Goal: Information Seeking & Learning: Learn about a topic

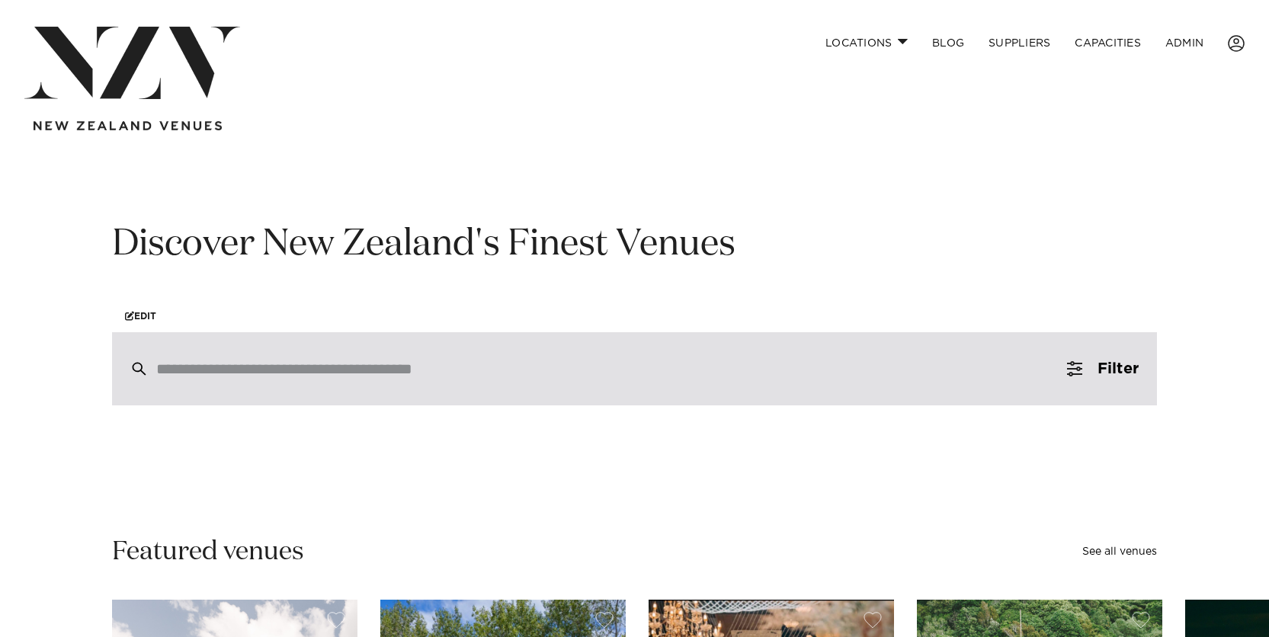
click at [423, 359] on div at bounding box center [634, 368] width 1045 height 73
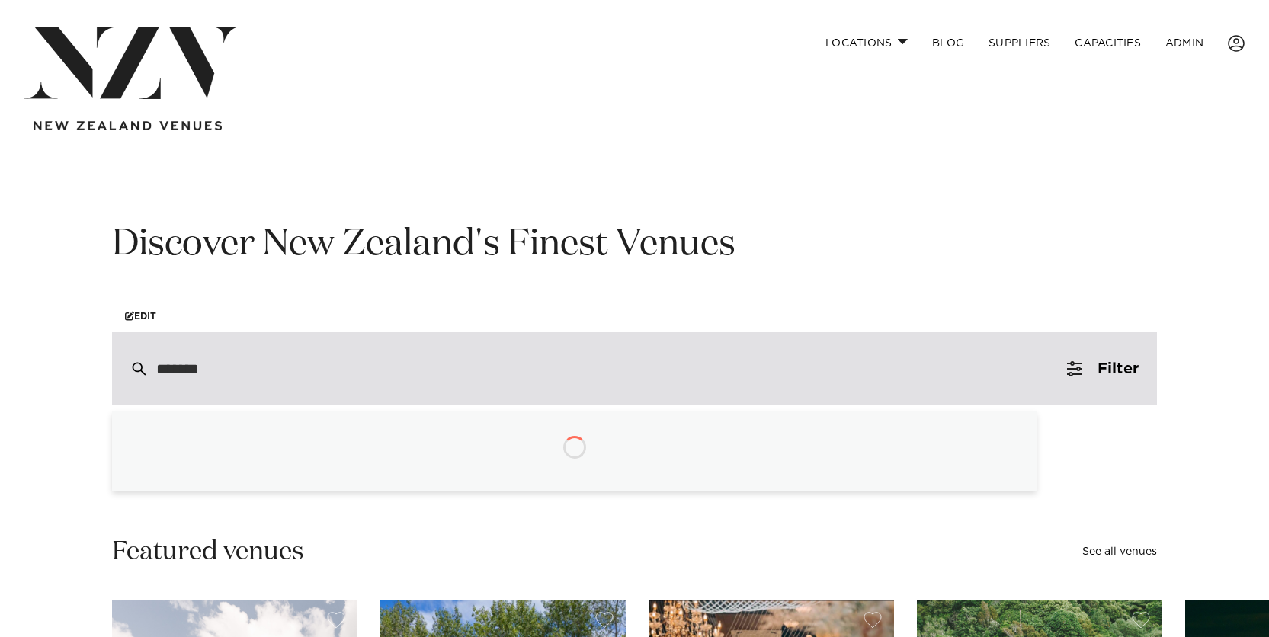
type input "********"
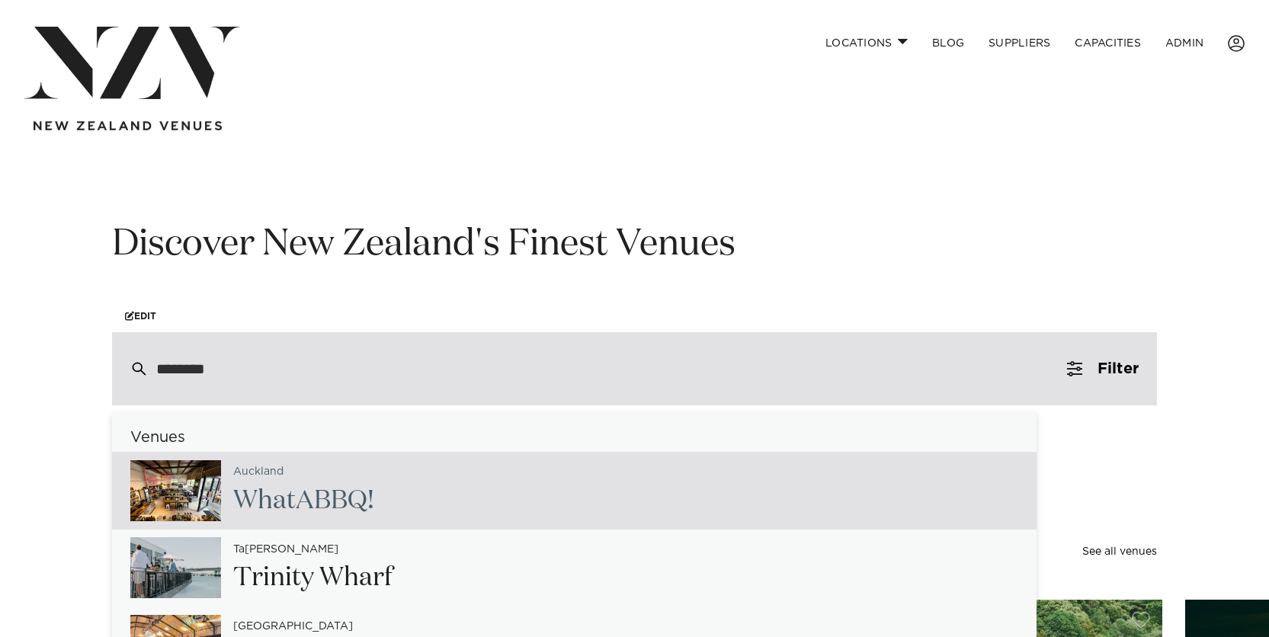
scroll to position [11, 0]
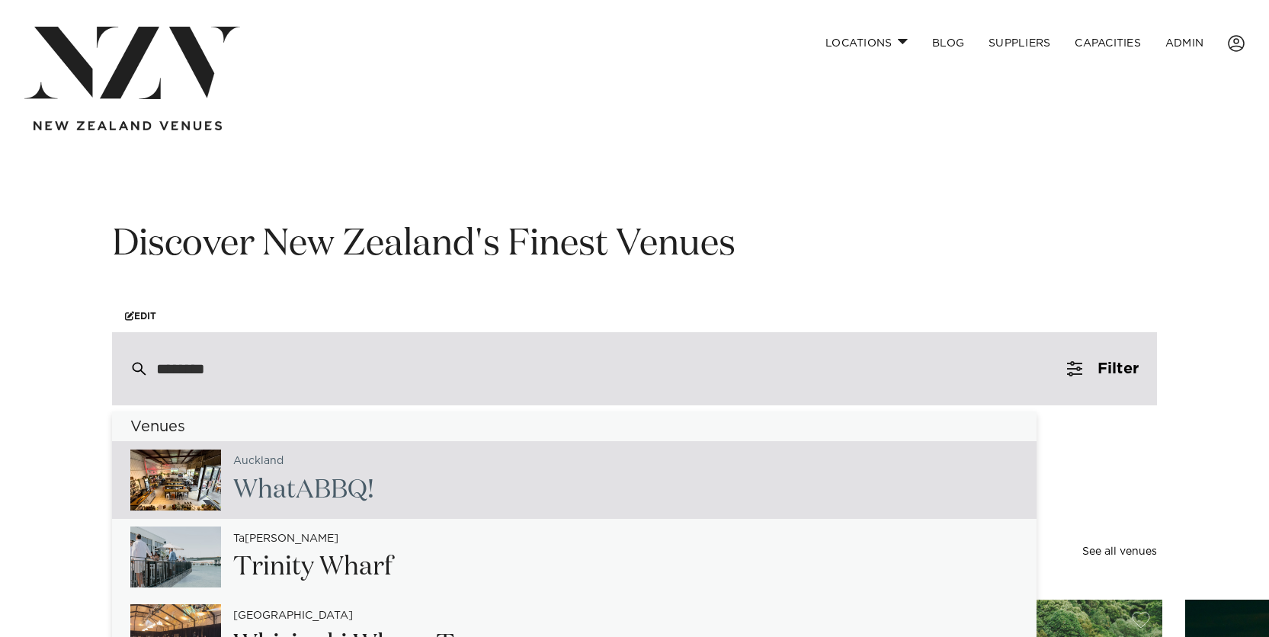
click at [302, 477] on span "A" at bounding box center [305, 490] width 18 height 26
type input "**********"
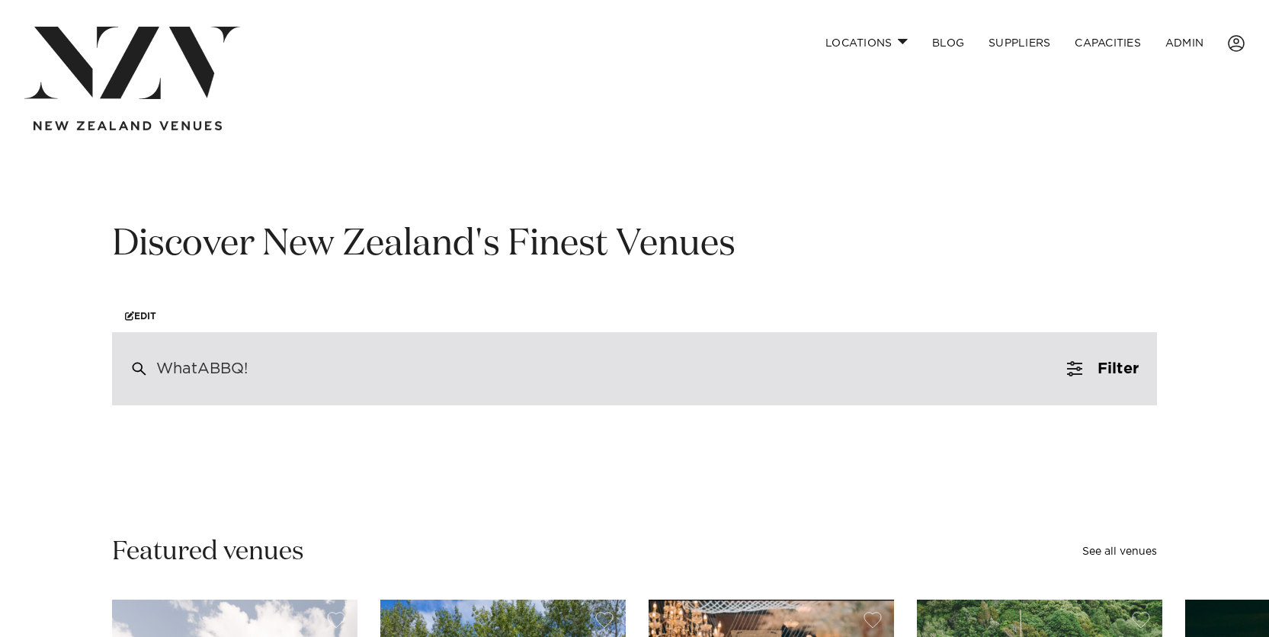
scroll to position [0, 0]
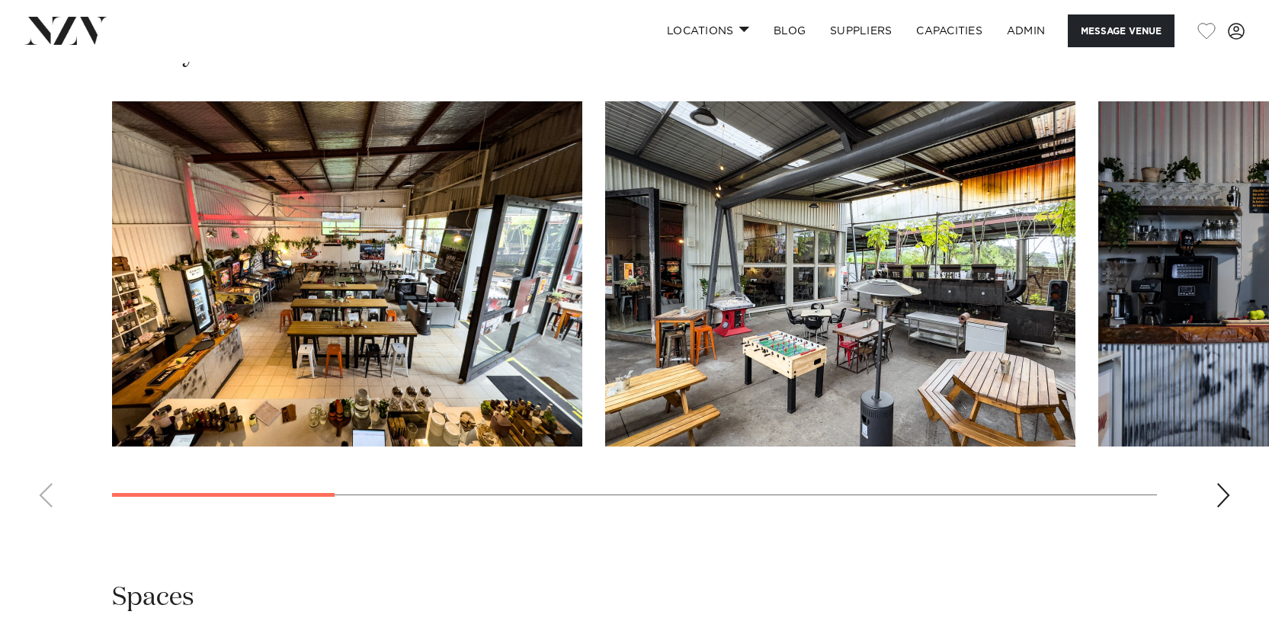
scroll to position [1505, 0]
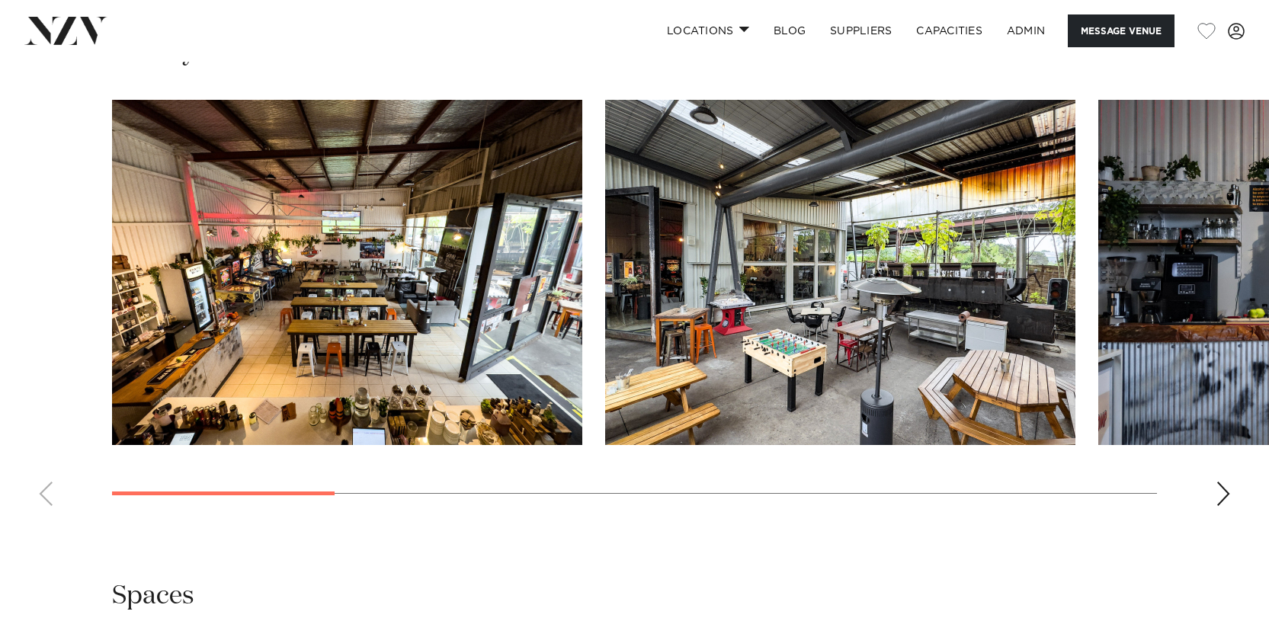
click at [394, 180] on img "1 / 10" at bounding box center [347, 272] width 470 height 345
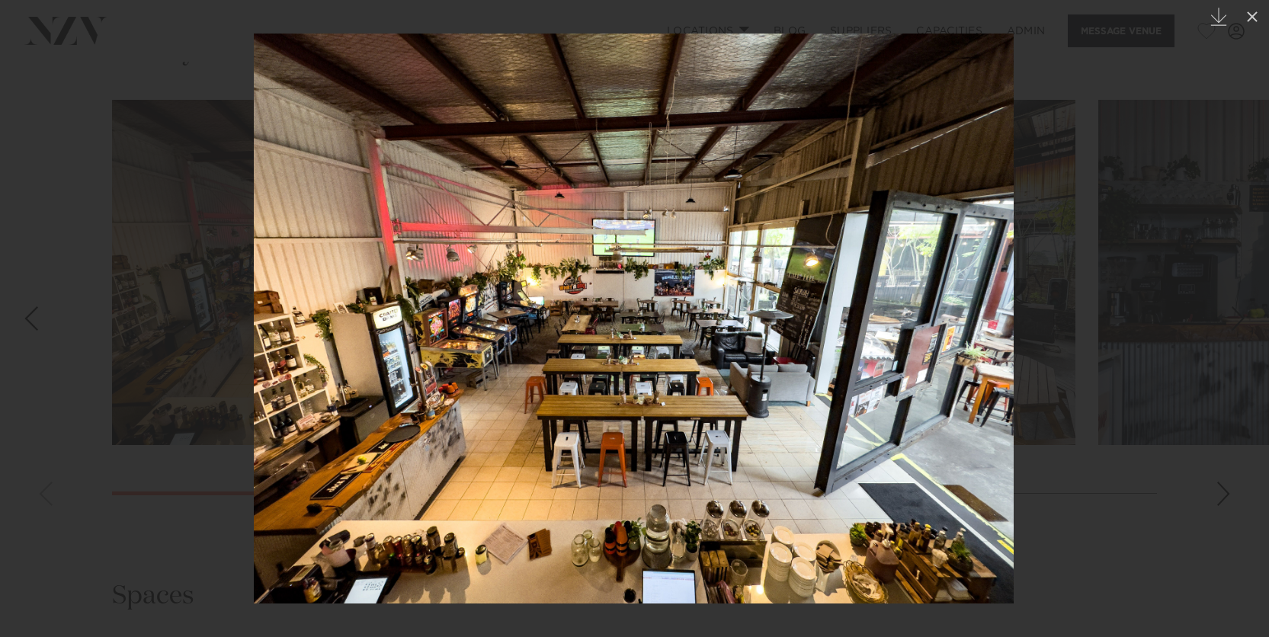
click at [1153, 122] on div at bounding box center [634, 318] width 1269 height 637
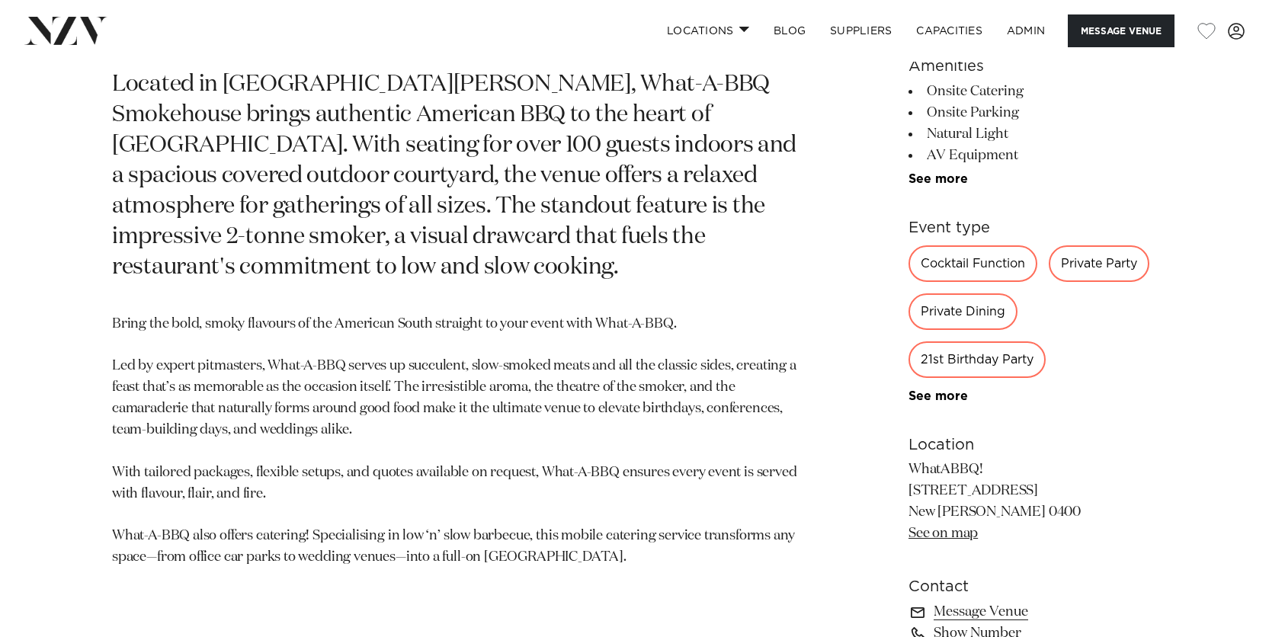
scroll to position [726, 0]
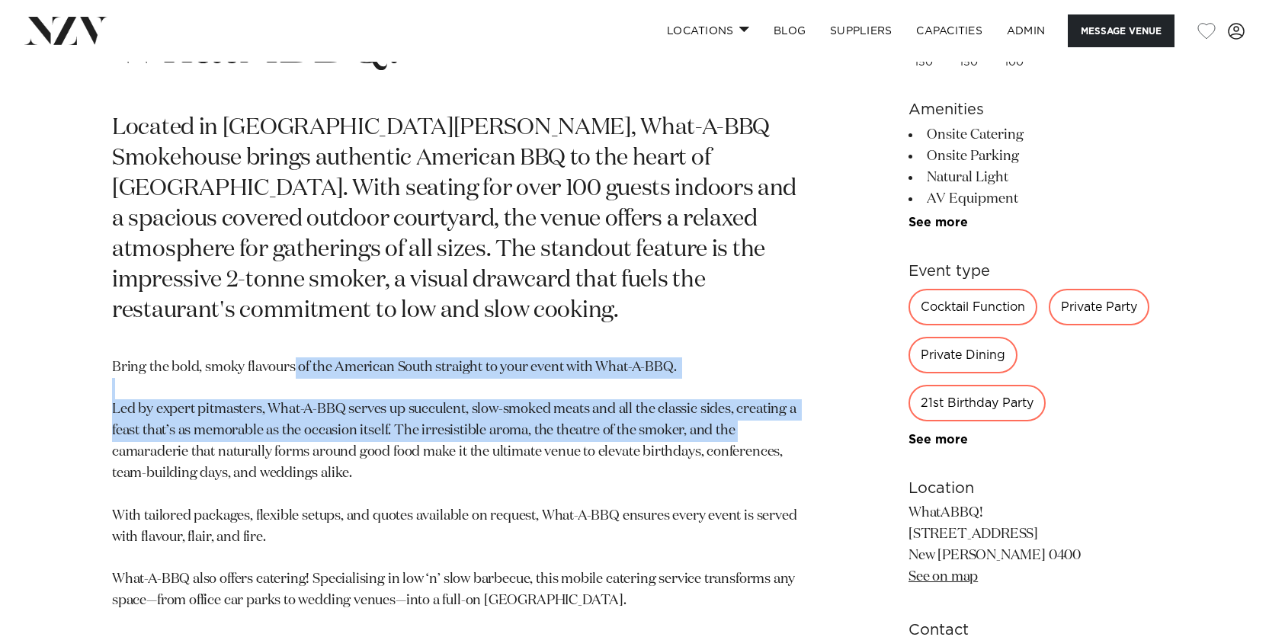
drag, startPoint x: 303, startPoint y: 342, endPoint x: 749, endPoint y: 399, distance: 449.5
click at [749, 399] on p "Bring the bold, smoky flavours of the American South straight to your event wit…" at bounding box center [456, 484] width 688 height 255
click at [765, 401] on p "Bring the bold, smoky flavours of the American South straight to your event wit…" at bounding box center [456, 484] width 688 height 255
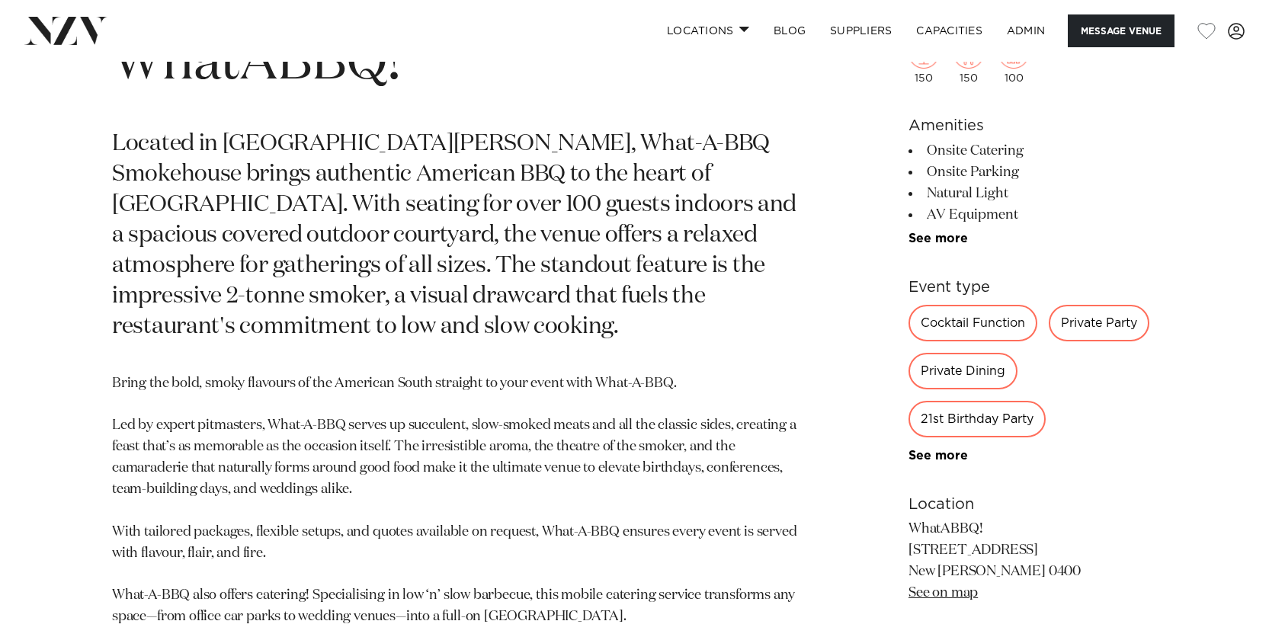
scroll to position [712, 0]
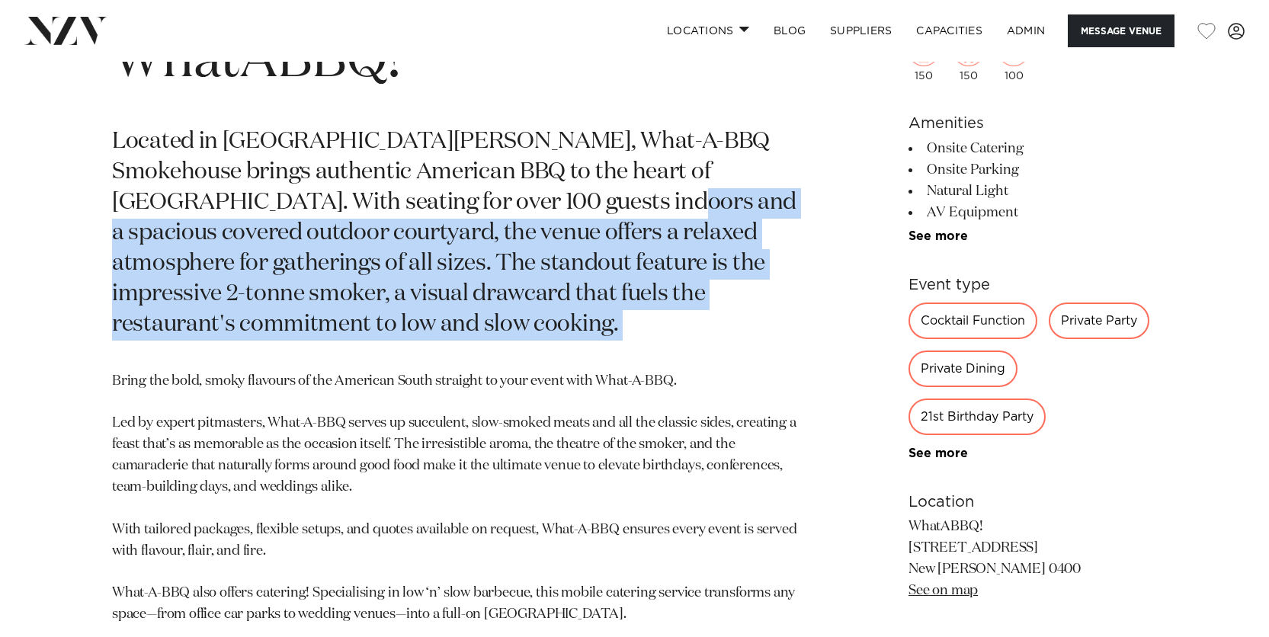
drag, startPoint x: 551, startPoint y: 227, endPoint x: 707, endPoint y: 311, distance: 177.3
click at [707, 311] on section "Auckland WhatABBQ! Located in New Lynn, What-A-BBQ Smokehouse brings authentic …" at bounding box center [456, 405] width 688 height 800
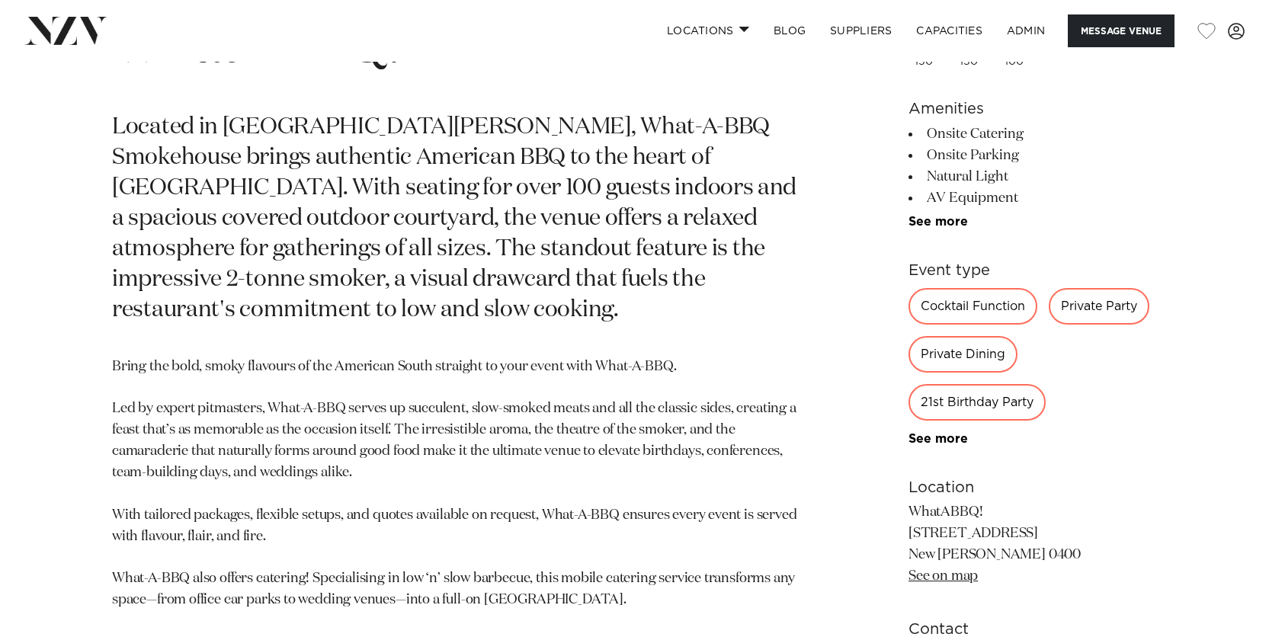
scroll to position [729, 0]
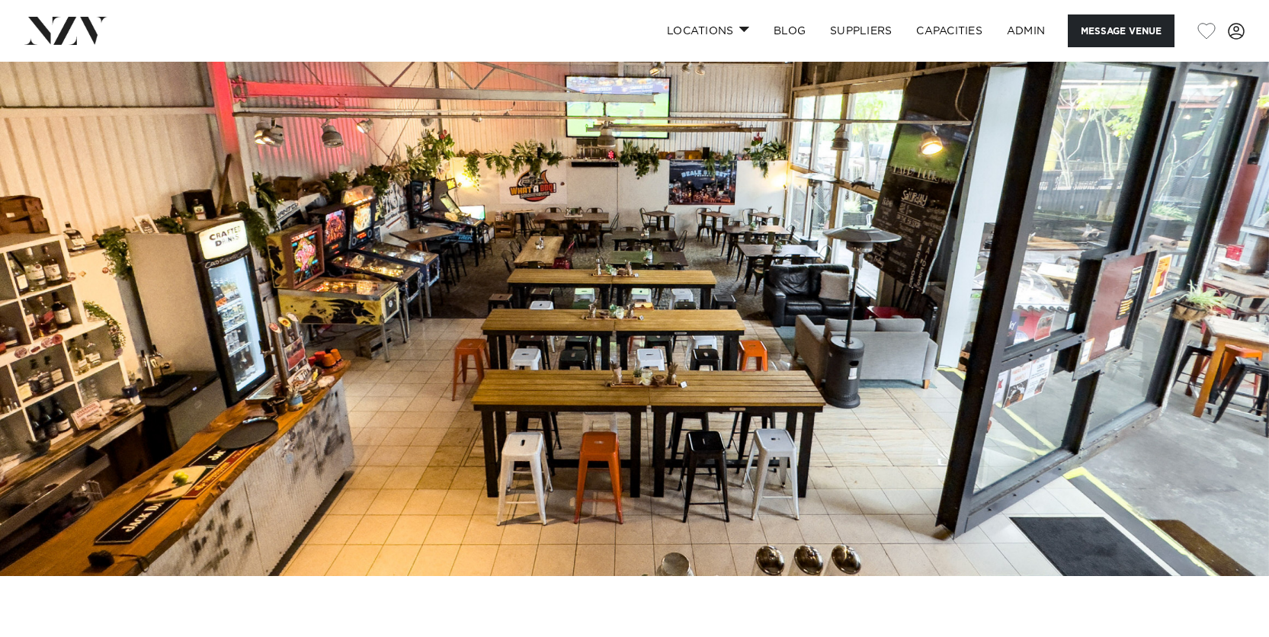
scroll to position [84, 0]
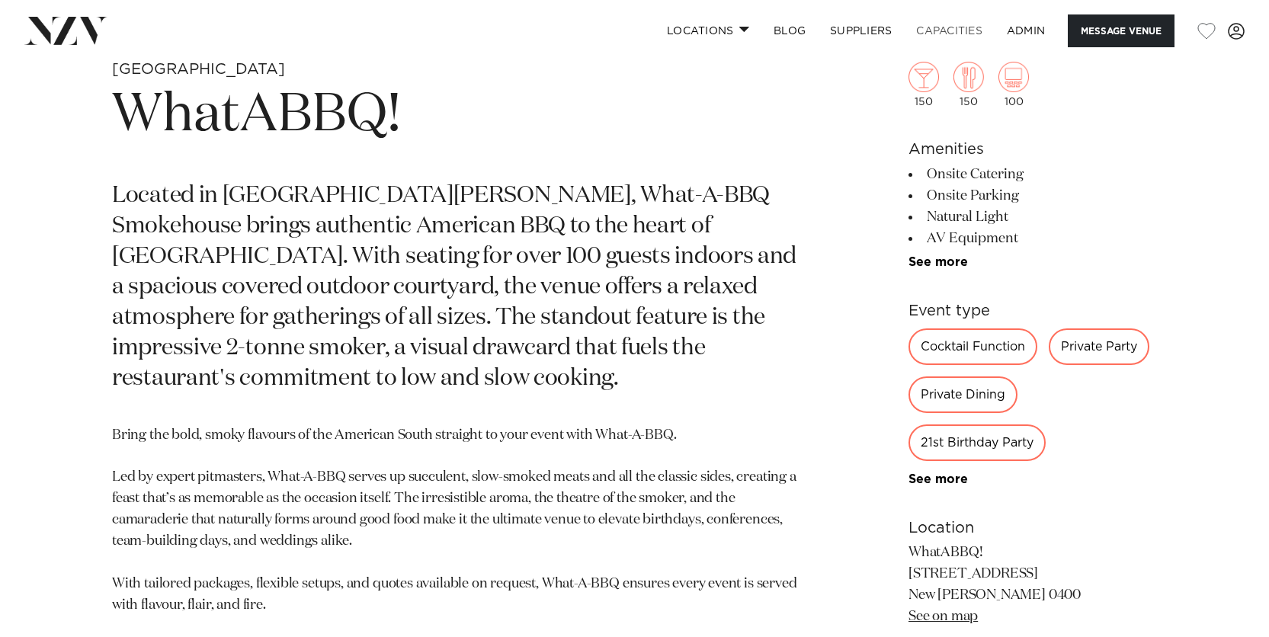
scroll to position [685, 0]
